Goal: Task Accomplishment & Management: Use online tool/utility

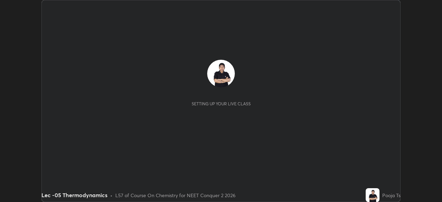
scroll to position [202, 442]
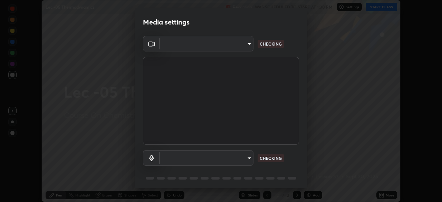
type input "bba66c41345857dcc9a6d4c580dc01eb5c8f13e357e582705132971b55534d29"
type input "ec6ec2dc0f2f3e030c25a31047b233f474420635a2a41b721e21e6901f136957"
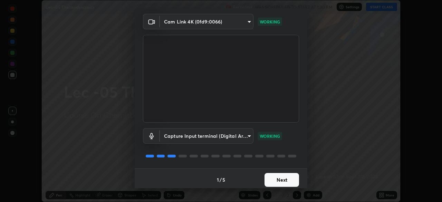
scroll to position [25, 0]
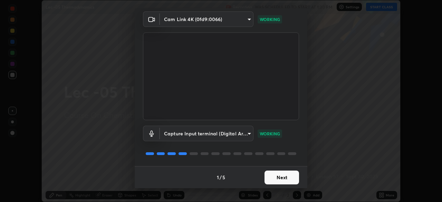
click at [278, 177] on button "Next" at bounding box center [282, 178] width 35 height 14
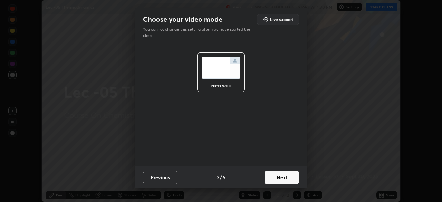
scroll to position [0, 0]
click at [282, 180] on button "Next" at bounding box center [282, 178] width 35 height 14
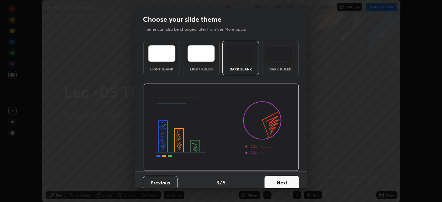
click at [288, 181] on button "Next" at bounding box center [282, 183] width 35 height 14
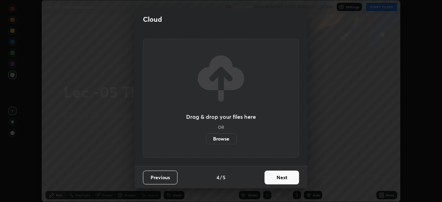
click at [287, 181] on button "Next" at bounding box center [282, 178] width 35 height 14
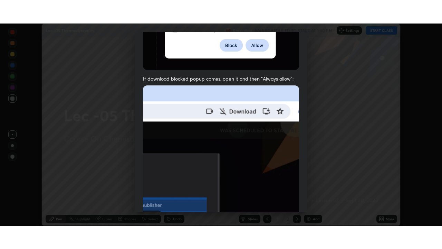
scroll to position [165, 0]
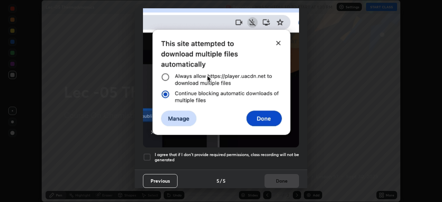
click at [147, 156] on div at bounding box center [147, 157] width 8 height 8
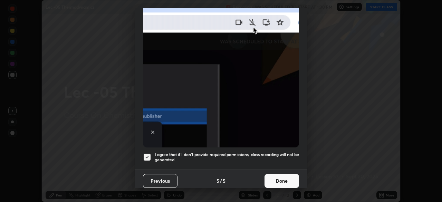
click at [277, 181] on button "Done" at bounding box center [282, 181] width 35 height 14
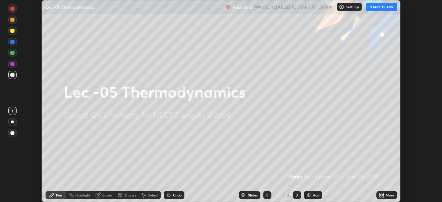
click at [382, 7] on button "START CLASS" at bounding box center [381, 7] width 31 height 8
click at [384, 194] on icon at bounding box center [383, 194] width 2 height 2
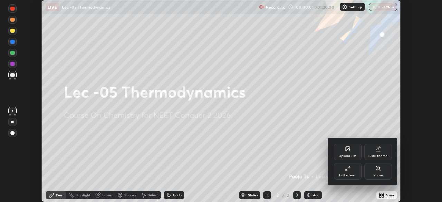
click at [354, 174] on div "Full screen" at bounding box center [347, 175] width 17 height 3
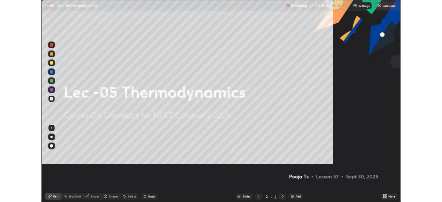
scroll to position [249, 442]
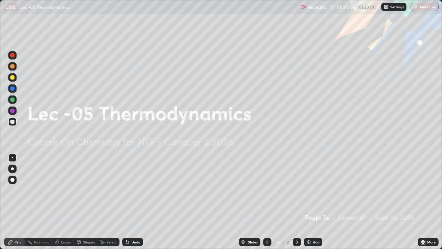
click at [321, 202] on div "Add" at bounding box center [313, 242] width 18 height 8
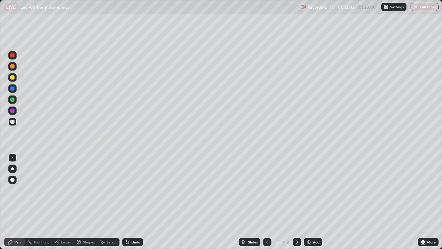
click at [125, 202] on icon at bounding box center [128, 242] width 6 height 6
click at [18, 202] on div "Pen" at bounding box center [14, 242] width 21 height 8
click at [131, 202] on div "Undo" at bounding box center [132, 242] width 21 height 8
click at [137, 202] on div "Undo" at bounding box center [136, 241] width 9 height 3
click at [134, 202] on div "Undo" at bounding box center [136, 241] width 9 height 3
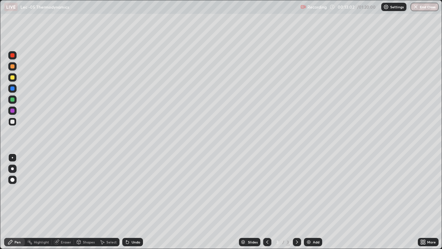
click at [130, 202] on div "Undo" at bounding box center [132, 242] width 21 height 8
click at [110, 202] on div "Select" at bounding box center [108, 242] width 22 height 8
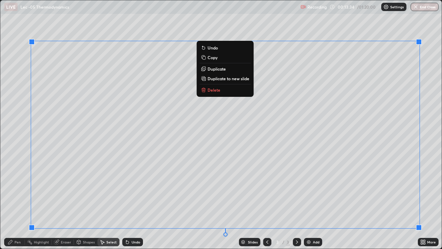
click at [16, 131] on div "Erase all" at bounding box center [12, 124] width 17 height 221
click at [20, 157] on div "Erase all" at bounding box center [12, 124] width 17 height 221
click at [84, 202] on div "0 ° Undo Copy Duplicate Duplicate to new slide Delete" at bounding box center [220, 124] width 441 height 248
click at [159, 202] on div "Slides 3 / 3 Add" at bounding box center [280, 242] width 275 height 14
click at [163, 202] on div "0 ° Undo Copy Duplicate Duplicate to new slide Delete" at bounding box center [220, 124] width 441 height 248
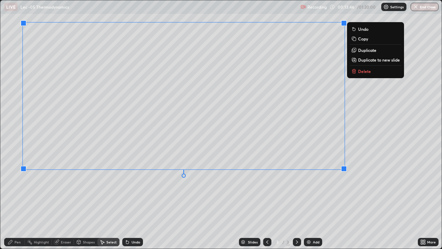
click at [276, 198] on div "0 ° Undo Copy Duplicate Duplicate to new slide Delete" at bounding box center [220, 124] width 441 height 248
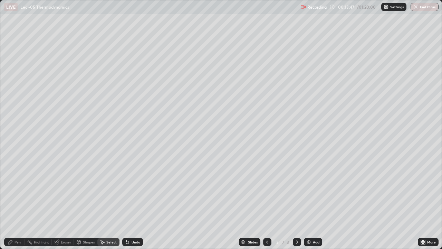
click at [18, 202] on div "Pen" at bounding box center [18, 241] width 6 height 3
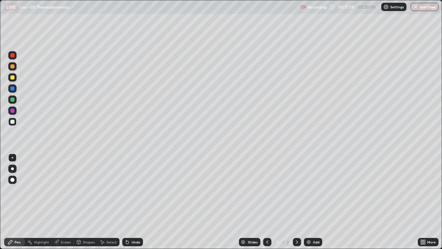
click at [311, 202] on div "Add" at bounding box center [313, 242] width 18 height 8
click at [12, 78] on div at bounding box center [12, 77] width 4 height 4
click at [126, 202] on icon at bounding box center [127, 242] width 3 height 3
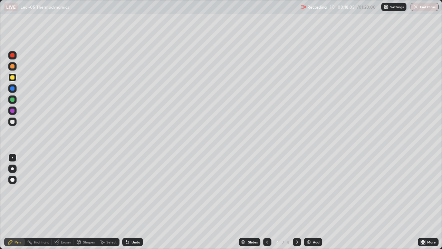
click at [126, 202] on icon at bounding box center [127, 242] width 3 height 3
click at [122, 202] on div "Undo" at bounding box center [132, 242] width 21 height 8
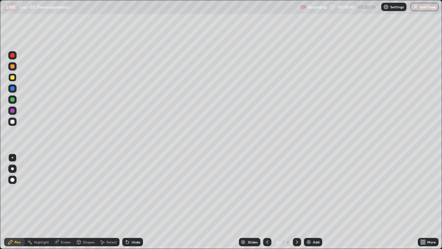
click at [78, 202] on icon at bounding box center [79, 241] width 4 height 1
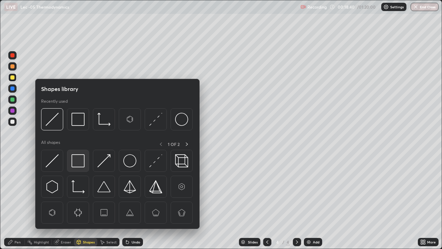
click at [81, 163] on img at bounding box center [77, 160] width 13 height 13
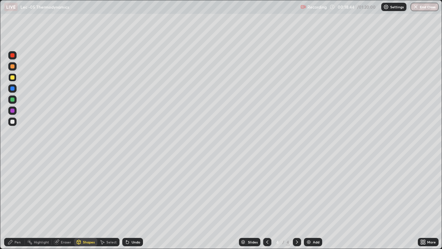
click at [58, 202] on icon at bounding box center [57, 240] width 4 height 3
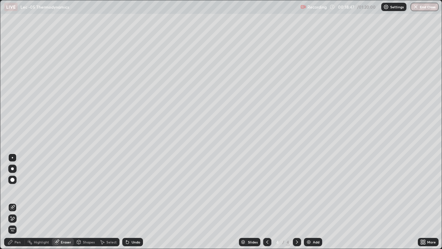
click at [19, 202] on div "Pen" at bounding box center [18, 241] width 6 height 3
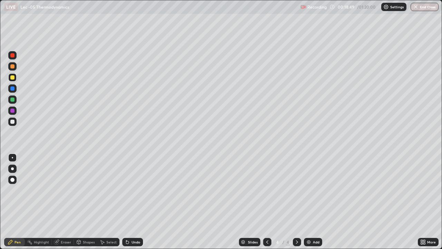
click at [16, 124] on div at bounding box center [12, 121] width 8 height 8
click at [126, 202] on icon at bounding box center [127, 242] width 3 height 3
click at [307, 202] on img at bounding box center [309, 242] width 6 height 6
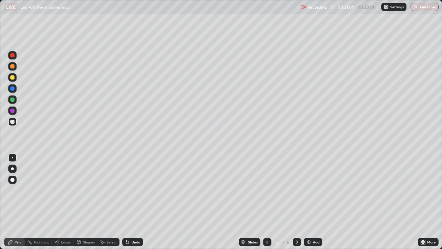
click at [81, 202] on div "Shapes" at bounding box center [85, 242] width 23 height 8
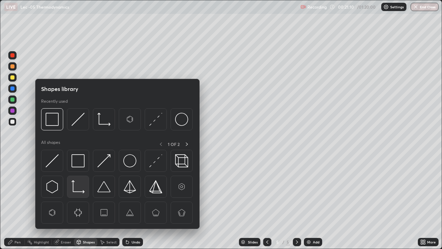
click at [77, 187] on img at bounding box center [77, 186] width 13 height 13
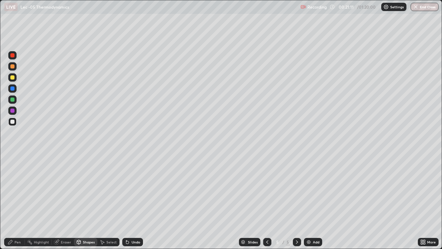
click at [15, 202] on div "Pen" at bounding box center [18, 241] width 6 height 3
click at [126, 202] on icon at bounding box center [127, 242] width 3 height 3
click at [126, 202] on icon at bounding box center [126, 240] width 1 height 1
click at [125, 202] on icon at bounding box center [128, 242] width 6 height 6
click at [126, 202] on icon at bounding box center [126, 240] width 1 height 1
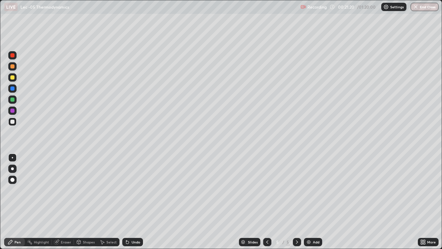
click at [83, 202] on div "Shapes" at bounding box center [89, 241] width 12 height 3
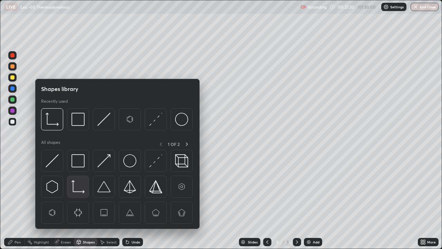
click at [76, 183] on img at bounding box center [77, 186] width 13 height 13
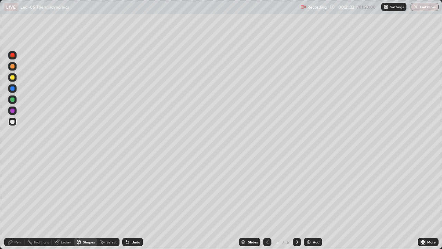
click at [15, 202] on div "Pen" at bounding box center [14, 242] width 21 height 8
click at [14, 78] on div at bounding box center [12, 77] width 4 height 4
click at [127, 202] on icon at bounding box center [127, 242] width 3 height 3
click at [130, 202] on div "Undo" at bounding box center [132, 242] width 21 height 8
click at [15, 124] on div at bounding box center [12, 121] width 8 height 8
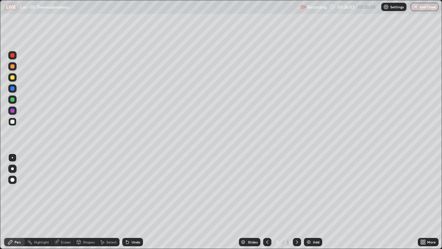
click at [61, 202] on div "Eraser" at bounding box center [66, 241] width 10 height 3
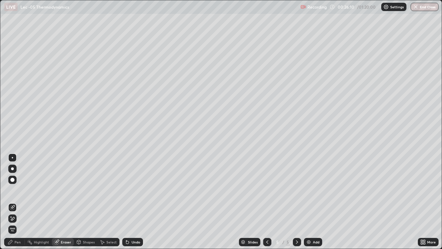
click at [17, 202] on div "Pen" at bounding box center [18, 241] width 6 height 3
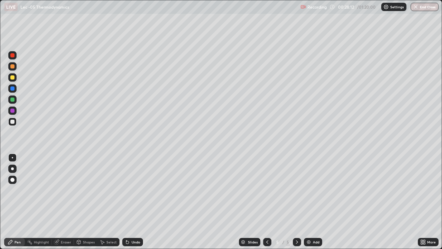
click at [101, 202] on icon at bounding box center [102, 242] width 6 height 6
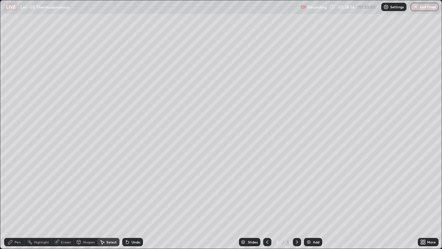
click at [410, 156] on div "0 ° Undo Copy Duplicate Duplicate to new slide Delete" at bounding box center [220, 124] width 441 height 248
click at [62, 202] on div "Eraser" at bounding box center [66, 241] width 10 height 3
click at [307, 202] on img at bounding box center [309, 242] width 6 height 6
click at [18, 202] on div "Pen" at bounding box center [18, 241] width 6 height 3
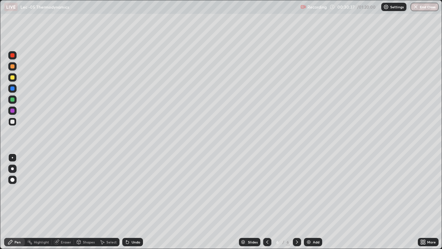
click at [14, 125] on div at bounding box center [12, 121] width 8 height 8
click at [126, 202] on icon at bounding box center [127, 242] width 3 height 3
click at [87, 202] on div "Shapes" at bounding box center [89, 241] width 12 height 3
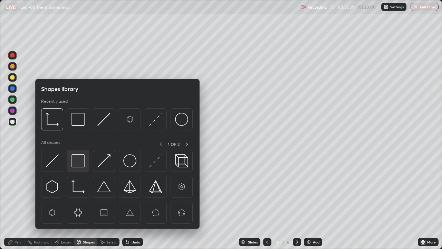
click at [82, 161] on img at bounding box center [77, 160] width 13 height 13
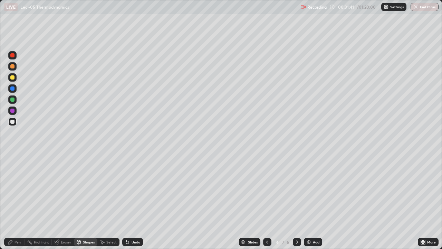
click at [18, 202] on div "Pen" at bounding box center [18, 241] width 6 height 3
click at [90, 202] on div "Shapes" at bounding box center [85, 242] width 23 height 8
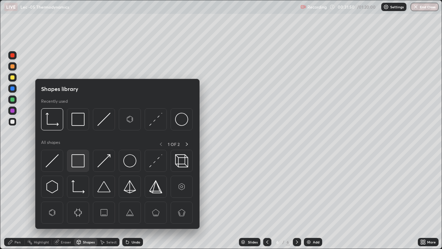
click at [82, 165] on img at bounding box center [77, 160] width 13 height 13
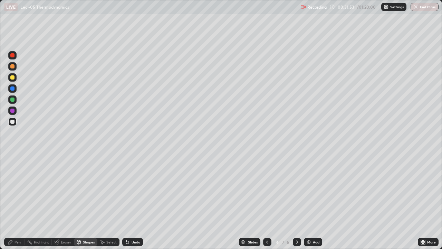
click at [15, 202] on div "Pen" at bounding box center [18, 241] width 6 height 3
click at [16, 80] on div at bounding box center [12, 77] width 8 height 8
click at [132, 202] on div "Undo" at bounding box center [132, 242] width 21 height 8
click at [130, 202] on div "Undo" at bounding box center [132, 242] width 21 height 8
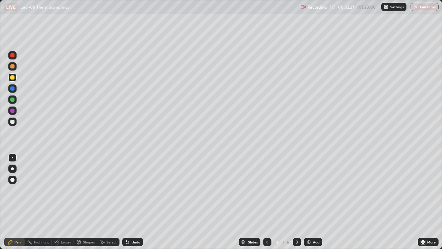
click at [63, 202] on div "Eraser" at bounding box center [63, 242] width 22 height 8
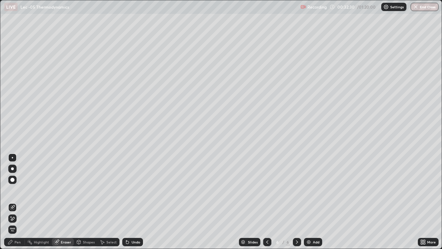
click at [19, 202] on div "Pen" at bounding box center [14, 242] width 21 height 8
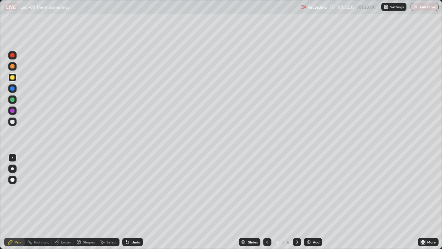
click at [66, 202] on div "Eraser" at bounding box center [66, 241] width 10 height 3
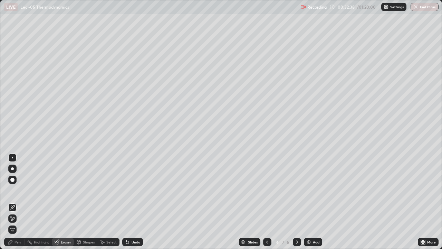
click at [23, 202] on div "Pen" at bounding box center [14, 242] width 21 height 8
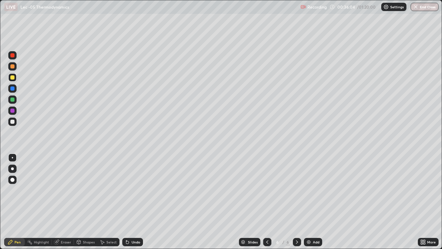
click at [309, 202] on img at bounding box center [309, 242] width 6 height 6
click at [13, 122] on div at bounding box center [12, 122] width 4 height 4
click at [267, 202] on icon at bounding box center [268, 242] width 6 height 6
click at [300, 202] on div at bounding box center [297, 242] width 8 height 8
click at [15, 79] on div at bounding box center [12, 77] width 8 height 8
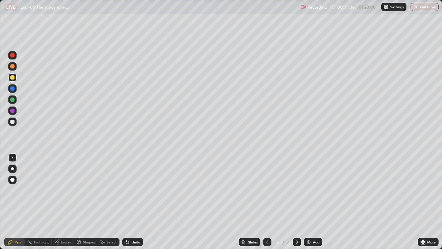
click at [308, 202] on img at bounding box center [309, 242] width 6 height 6
click at [14, 123] on div at bounding box center [12, 122] width 4 height 4
click at [16, 80] on div at bounding box center [12, 77] width 8 height 8
click at [126, 202] on icon at bounding box center [126, 240] width 1 height 1
click at [126, 202] on icon at bounding box center [127, 242] width 3 height 3
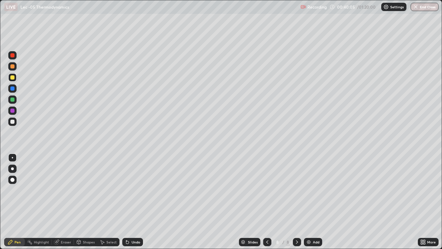
click at [126, 202] on icon at bounding box center [127, 242] width 3 height 3
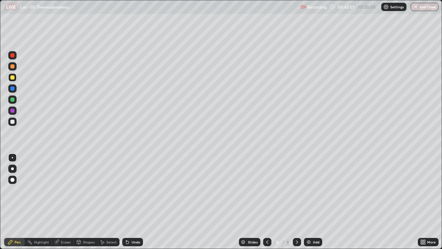
click at [126, 202] on icon at bounding box center [127, 242] width 3 height 3
click at [63, 202] on div "Eraser" at bounding box center [63, 242] width 22 height 8
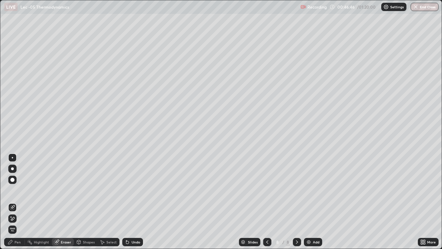
click at [307, 202] on img at bounding box center [309, 242] width 6 height 6
click at [15, 202] on div "Pen" at bounding box center [18, 241] width 6 height 3
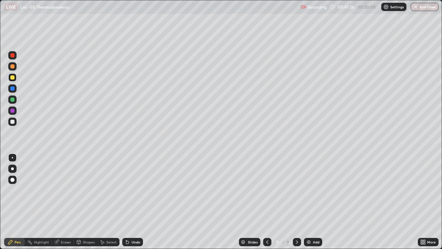
click at [126, 202] on icon at bounding box center [127, 242] width 3 height 3
click at [130, 202] on div "Undo" at bounding box center [132, 242] width 21 height 8
click at [126, 202] on icon at bounding box center [127, 242] width 3 height 3
click at [85, 202] on div "Shapes" at bounding box center [89, 241] width 12 height 3
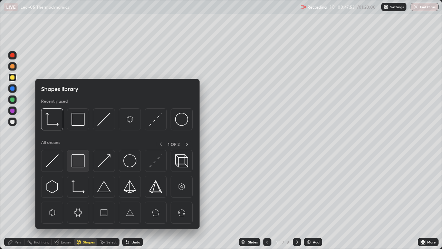
click at [82, 162] on img at bounding box center [77, 160] width 13 height 13
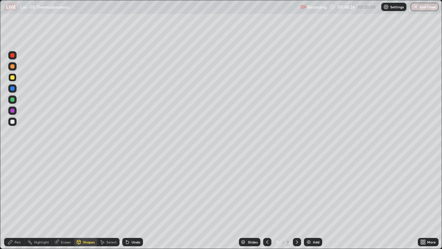
click at [15, 121] on div at bounding box center [12, 121] width 8 height 8
click at [134, 202] on div "Undo" at bounding box center [136, 241] width 9 height 3
click at [14, 202] on div "Pen" at bounding box center [14, 242] width 21 height 8
click at [128, 202] on icon at bounding box center [128, 242] width 6 height 6
click at [132, 202] on div "Undo" at bounding box center [136, 241] width 9 height 3
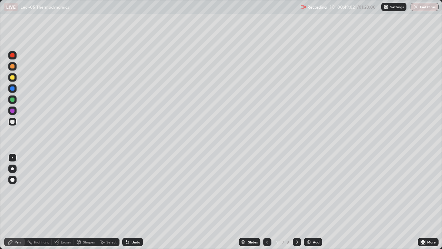
click at [133, 202] on div "Undo" at bounding box center [132, 242] width 21 height 8
click at [134, 202] on div "Undo" at bounding box center [132, 242] width 21 height 8
click at [137, 202] on div "Undo" at bounding box center [132, 242] width 21 height 8
click at [83, 202] on div "Shapes" at bounding box center [89, 241] width 12 height 3
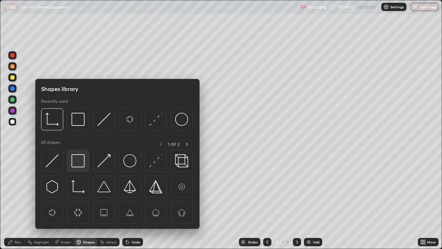
click at [82, 163] on img at bounding box center [77, 160] width 13 height 13
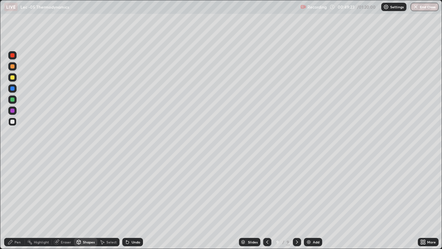
click at [13, 78] on div at bounding box center [12, 77] width 4 height 4
click at [127, 202] on icon at bounding box center [127, 242] width 3 height 3
click at [128, 202] on icon at bounding box center [128, 242] width 6 height 6
click at [17, 202] on div "Pen" at bounding box center [18, 241] width 6 height 3
click at [106, 202] on div "Select" at bounding box center [108, 242] width 22 height 8
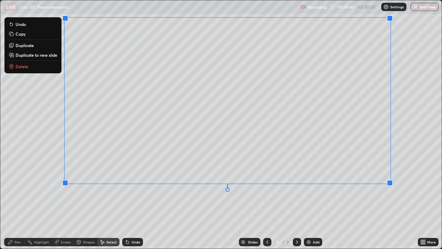
click at [14, 202] on div "Pen" at bounding box center [14, 242] width 21 height 8
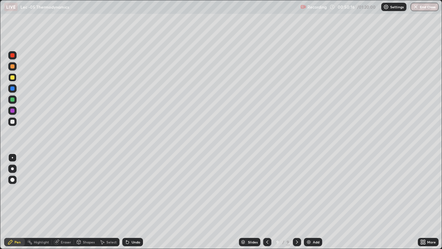
click at [13, 87] on div at bounding box center [12, 88] width 4 height 4
click at [15, 67] on div at bounding box center [12, 66] width 8 height 8
click at [15, 76] on div at bounding box center [12, 77] width 8 height 8
click at [14, 122] on div at bounding box center [12, 122] width 4 height 4
click at [16, 67] on div at bounding box center [12, 66] width 8 height 8
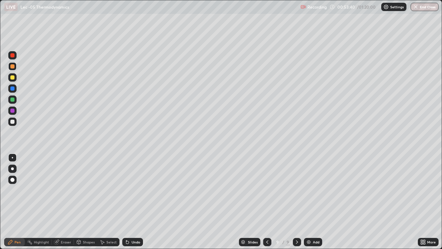
click at [308, 202] on img at bounding box center [309, 242] width 6 height 6
click at [16, 122] on div at bounding box center [12, 121] width 8 height 8
click at [127, 202] on icon at bounding box center [127, 242] width 3 height 3
click at [15, 78] on div at bounding box center [12, 77] width 8 height 8
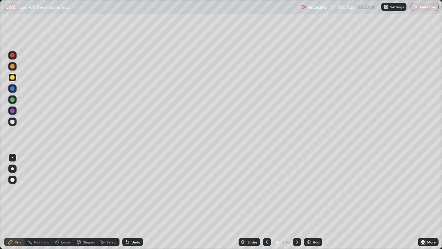
click at [88, 202] on div "Shapes" at bounding box center [89, 241] width 12 height 3
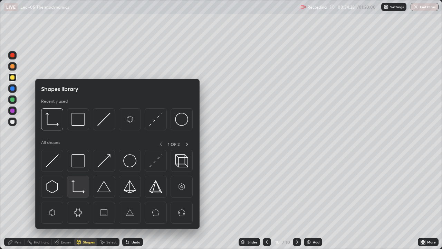
click at [82, 186] on img at bounding box center [77, 186] width 13 height 13
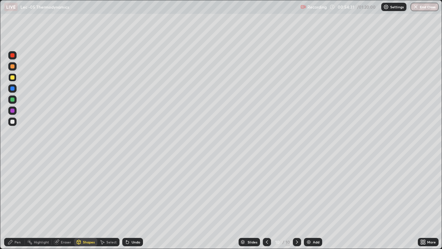
click at [18, 202] on div "Pen" at bounding box center [18, 241] width 6 height 3
click at [15, 122] on div at bounding box center [12, 121] width 8 height 8
click at [91, 202] on div "Shapes" at bounding box center [89, 241] width 12 height 3
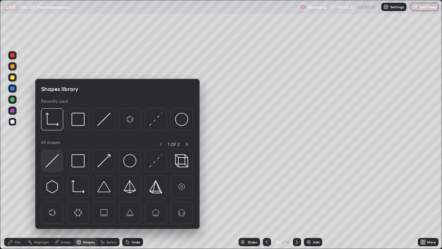
click at [58, 162] on img at bounding box center [52, 160] width 13 height 13
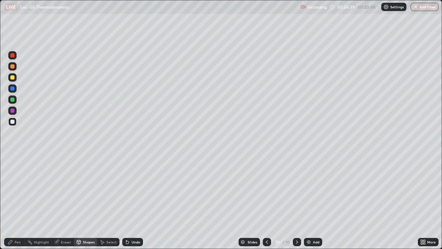
click at [15, 202] on div "Pen" at bounding box center [14, 242] width 21 height 8
click at [126, 202] on icon at bounding box center [127, 242] width 3 height 3
click at [122, 202] on div "Undo" at bounding box center [132, 242] width 21 height 8
click at [100, 202] on icon at bounding box center [102, 242] width 6 height 6
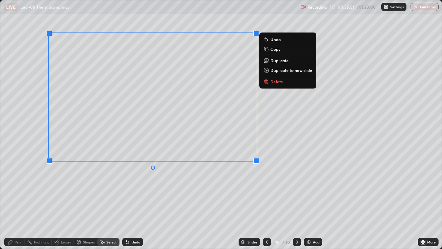
click at [179, 191] on div "0 ° Undo Copy Duplicate Duplicate to new slide Delete" at bounding box center [220, 124] width 441 height 248
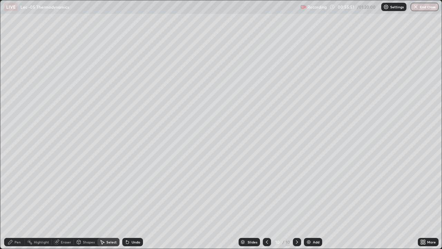
click at [17, 202] on div "Pen" at bounding box center [18, 241] width 6 height 3
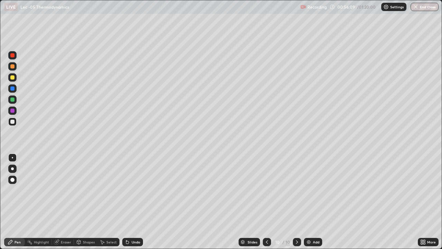
click at [56, 202] on icon at bounding box center [56, 242] width 4 height 4
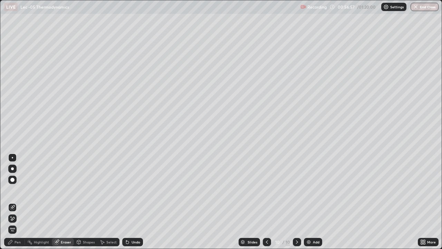
click at [18, 202] on div "Pen" at bounding box center [18, 241] width 6 height 3
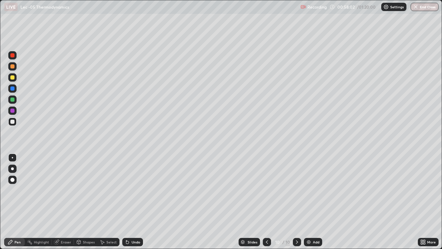
click at [311, 202] on img at bounding box center [309, 242] width 6 height 6
click at [14, 78] on div at bounding box center [12, 77] width 4 height 4
click at [128, 202] on icon at bounding box center [128, 242] width 6 height 6
click at [126, 202] on icon at bounding box center [128, 242] width 6 height 6
click at [12, 124] on div at bounding box center [12, 121] width 8 height 8
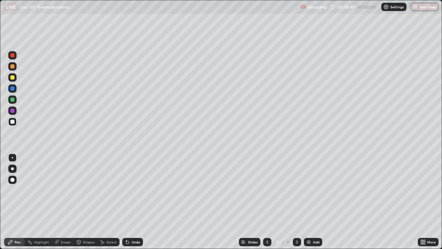
click at [21, 202] on div "Pen" at bounding box center [14, 242] width 21 height 8
click at [132, 202] on div "Undo" at bounding box center [136, 241] width 9 height 3
click at [129, 202] on icon at bounding box center [128, 242] width 6 height 6
click at [126, 202] on icon at bounding box center [127, 242] width 3 height 3
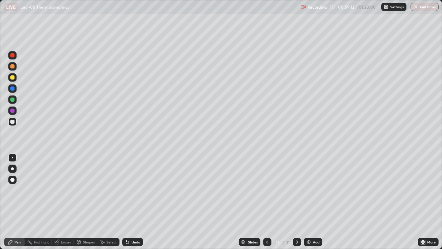
click at [88, 202] on div "Shapes" at bounding box center [89, 241] width 12 height 3
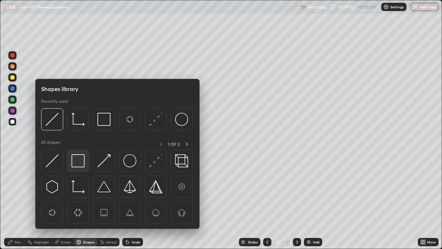
click at [80, 166] on img at bounding box center [77, 160] width 13 height 13
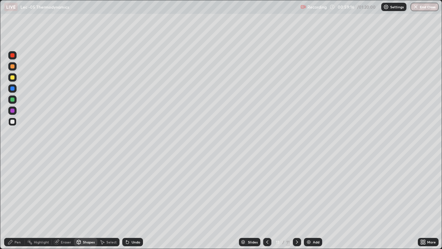
click at [15, 202] on div "Pen" at bounding box center [18, 241] width 6 height 3
click at [108, 202] on div "Select" at bounding box center [111, 241] width 10 height 3
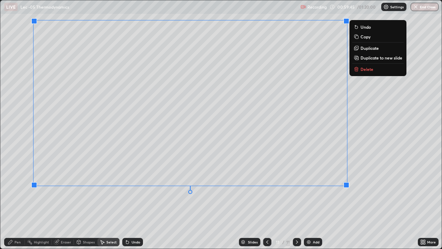
click at [18, 202] on div "Pen" at bounding box center [18, 241] width 6 height 3
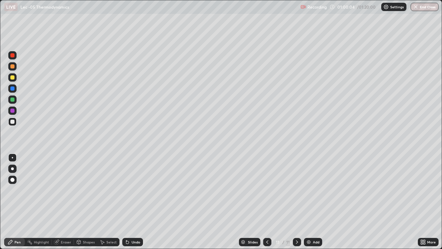
click at [132, 202] on div "Undo" at bounding box center [136, 241] width 9 height 3
click at [57, 202] on icon at bounding box center [57, 242] width 6 height 6
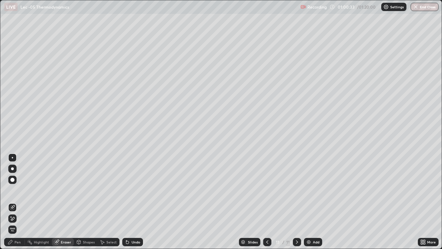
click at [17, 202] on div "Pen" at bounding box center [18, 241] width 6 height 3
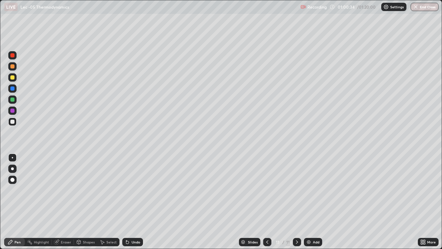
click at [19, 202] on div "Pen" at bounding box center [14, 242] width 21 height 8
click at [105, 202] on div "Select" at bounding box center [108, 242] width 22 height 8
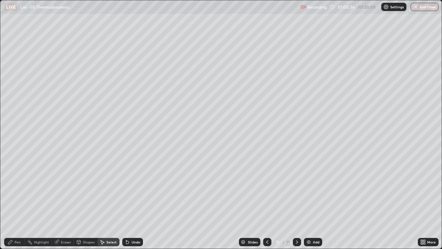
click at [19, 202] on div "Pen" at bounding box center [18, 241] width 6 height 3
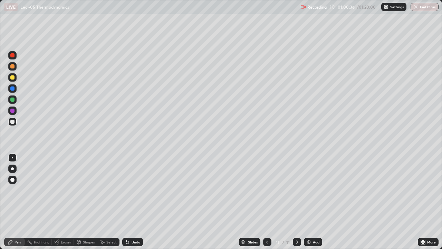
click at [14, 124] on div at bounding box center [12, 121] width 8 height 8
click at [308, 202] on img at bounding box center [309, 242] width 6 height 6
click at [12, 78] on div at bounding box center [12, 77] width 4 height 4
click at [130, 202] on div "Undo" at bounding box center [132, 242] width 21 height 8
click at [129, 202] on icon at bounding box center [128, 242] width 6 height 6
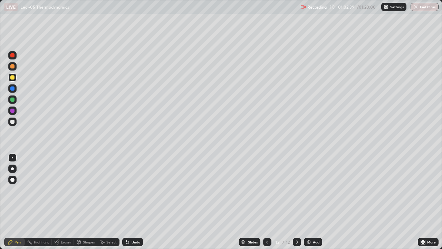
click at [87, 202] on div "Shapes" at bounding box center [89, 241] width 12 height 3
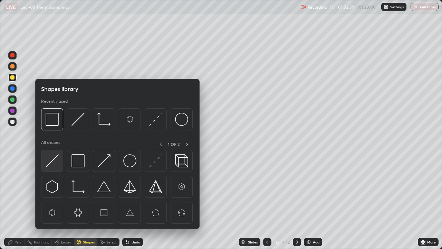
click at [57, 160] on img at bounding box center [52, 160] width 13 height 13
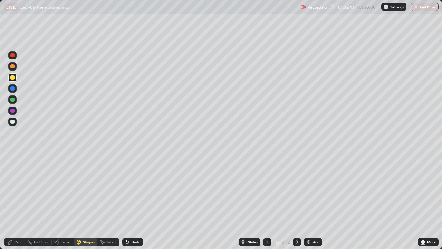
click at [17, 202] on div "Pen" at bounding box center [18, 241] width 6 height 3
click at [266, 202] on icon at bounding box center [268, 242] width 6 height 6
click at [126, 202] on icon at bounding box center [127, 242] width 3 height 3
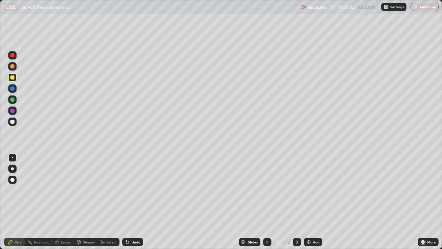
click at [126, 202] on icon at bounding box center [127, 242] width 3 height 3
click at [132, 202] on div "Undo" at bounding box center [136, 241] width 9 height 3
click at [65, 202] on div "Eraser" at bounding box center [66, 241] width 10 height 3
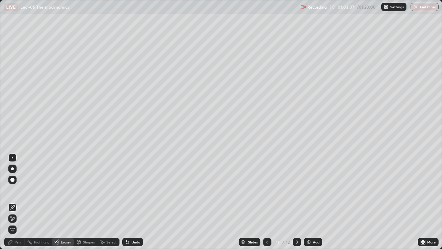
click at [13, 202] on div "Pen" at bounding box center [14, 242] width 21 height 8
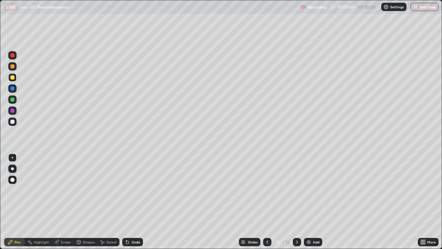
click at [296, 202] on icon at bounding box center [297, 242] width 6 height 6
click at [81, 202] on div "Shapes" at bounding box center [85, 242] width 23 height 8
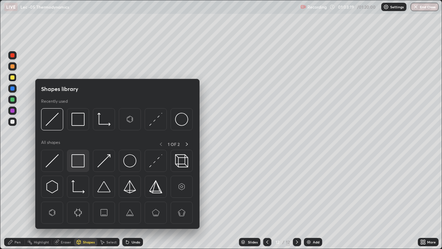
click at [83, 162] on img at bounding box center [77, 160] width 13 height 13
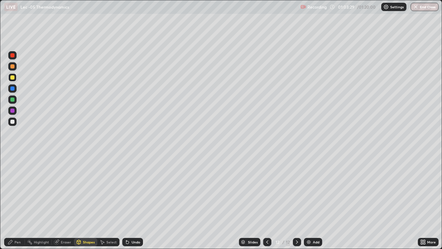
click at [126, 202] on icon at bounding box center [127, 242] width 3 height 3
click at [17, 202] on div "Pen" at bounding box center [18, 241] width 6 height 3
click at [84, 202] on div "Shapes" at bounding box center [89, 241] width 12 height 3
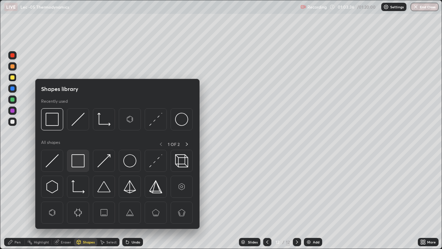
click at [83, 166] on img at bounding box center [77, 160] width 13 height 13
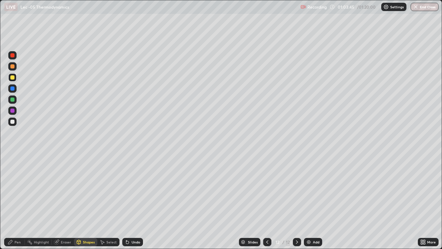
click at [17, 202] on div "Pen" at bounding box center [18, 241] width 6 height 3
click at [428, 202] on div "More" at bounding box center [431, 241] width 9 height 3
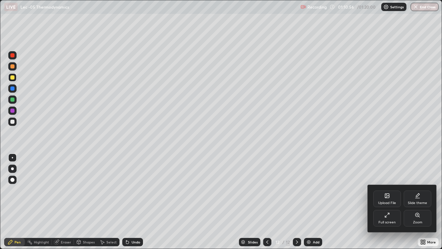
click at [391, 202] on div "Full screen" at bounding box center [387, 218] width 28 height 17
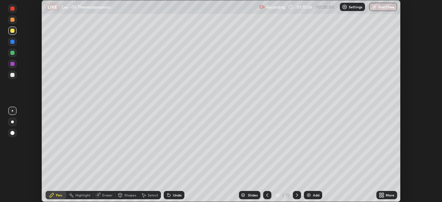
scroll to position [34339, 34099]
click at [378, 10] on button "End Class" at bounding box center [383, 7] width 28 height 8
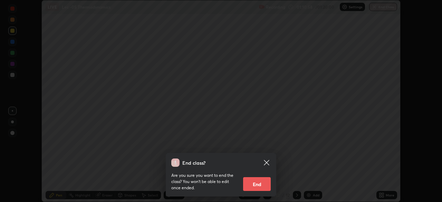
click at [252, 179] on button "End" at bounding box center [257, 184] width 28 height 14
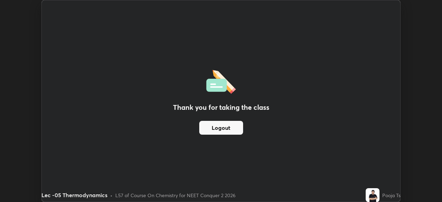
click at [284, 158] on div "Thank you for taking the class Logout" at bounding box center [221, 100] width 359 height 201
click at [280, 135] on div "Thank you for taking the class Logout" at bounding box center [221, 100] width 359 height 201
